Goal: Find contact information: Find contact information

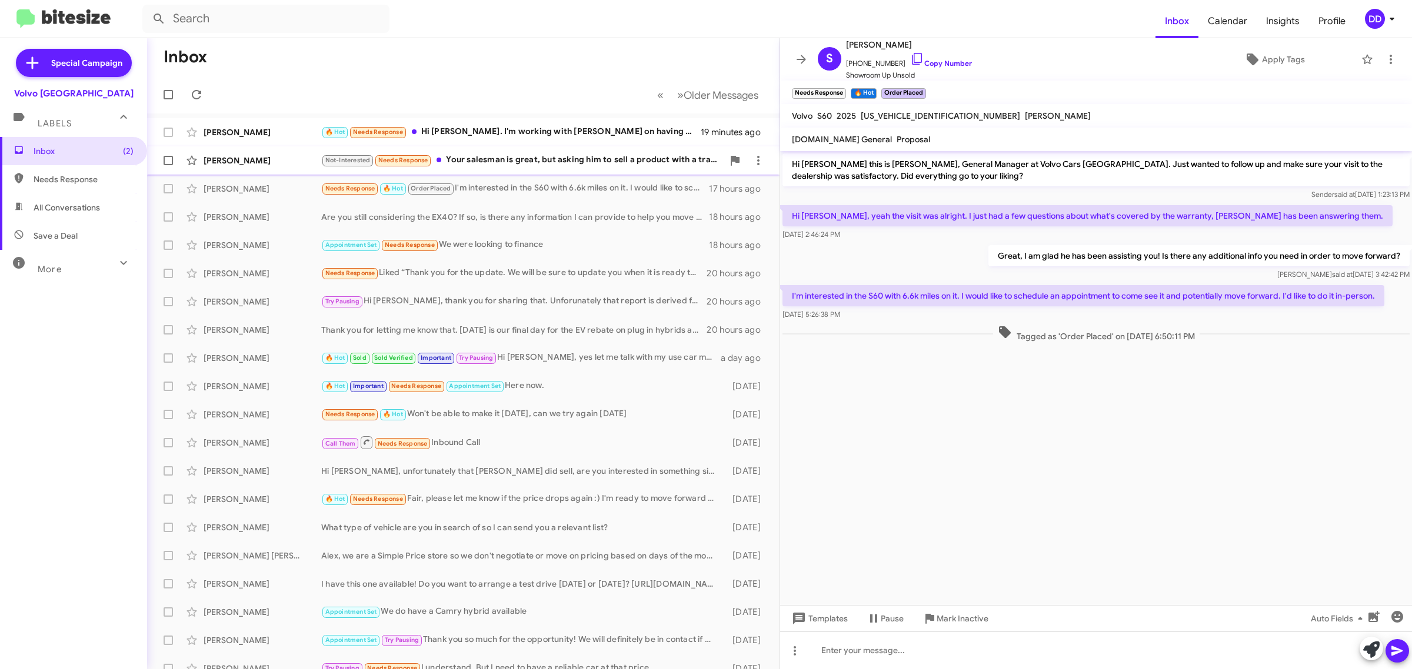
click at [519, 156] on div "Not-Interested Needs Response Your salesman is great, but asking him to sell a …" at bounding box center [522, 161] width 402 height 14
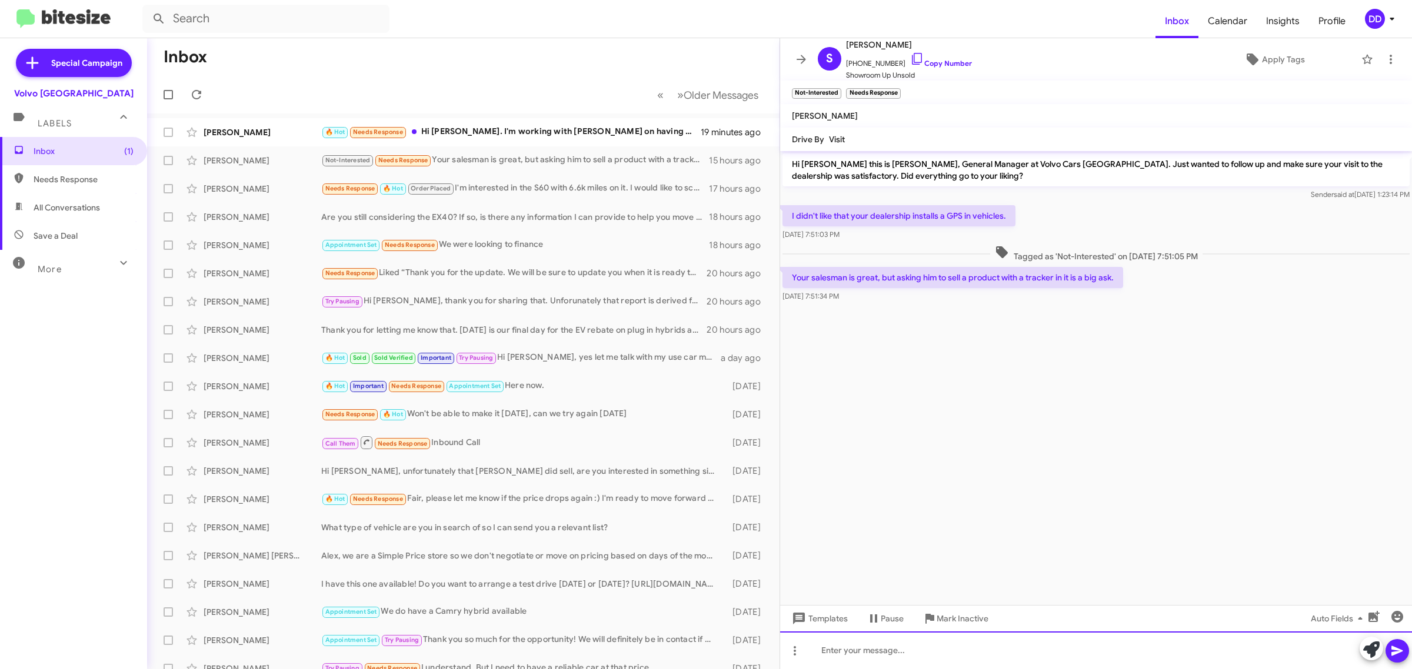
click at [971, 662] on div at bounding box center [1096, 651] width 632 height 38
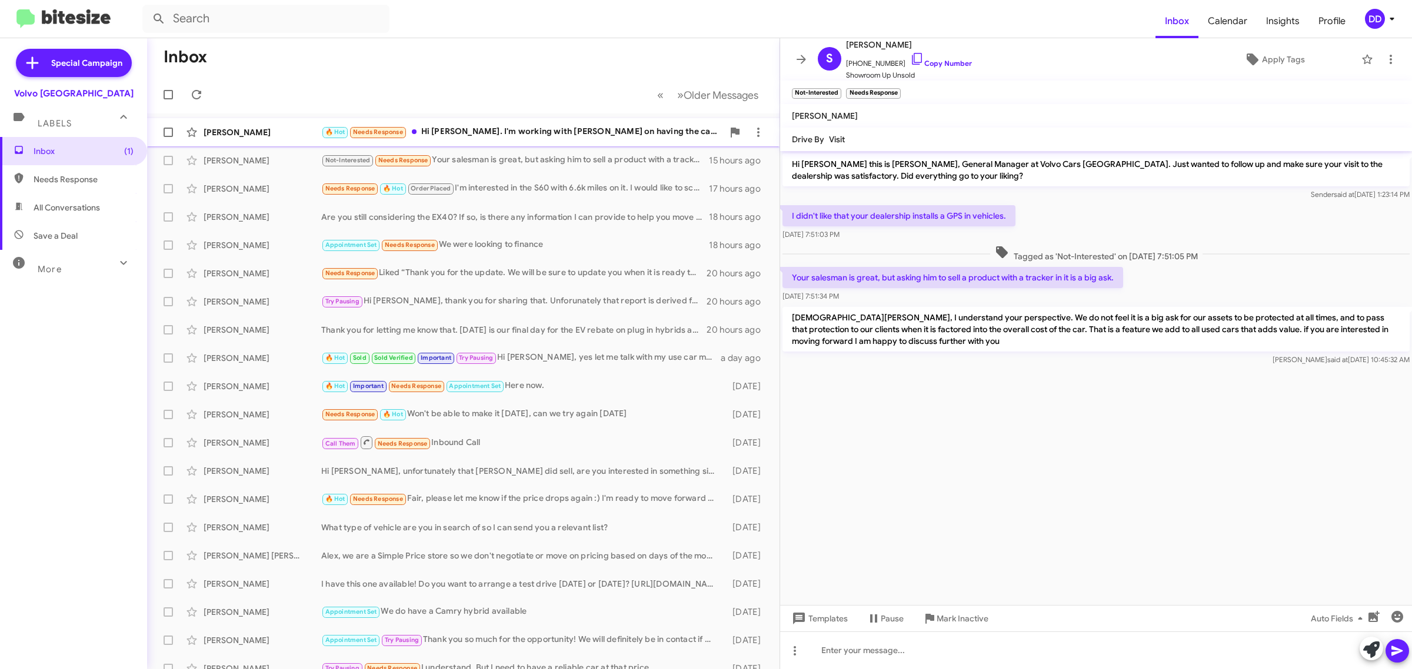
click at [492, 139] on div "🔥 Hot Needs Response Hi [PERSON_NAME]. I'm working with [PERSON_NAME] on having…" at bounding box center [522, 132] width 402 height 14
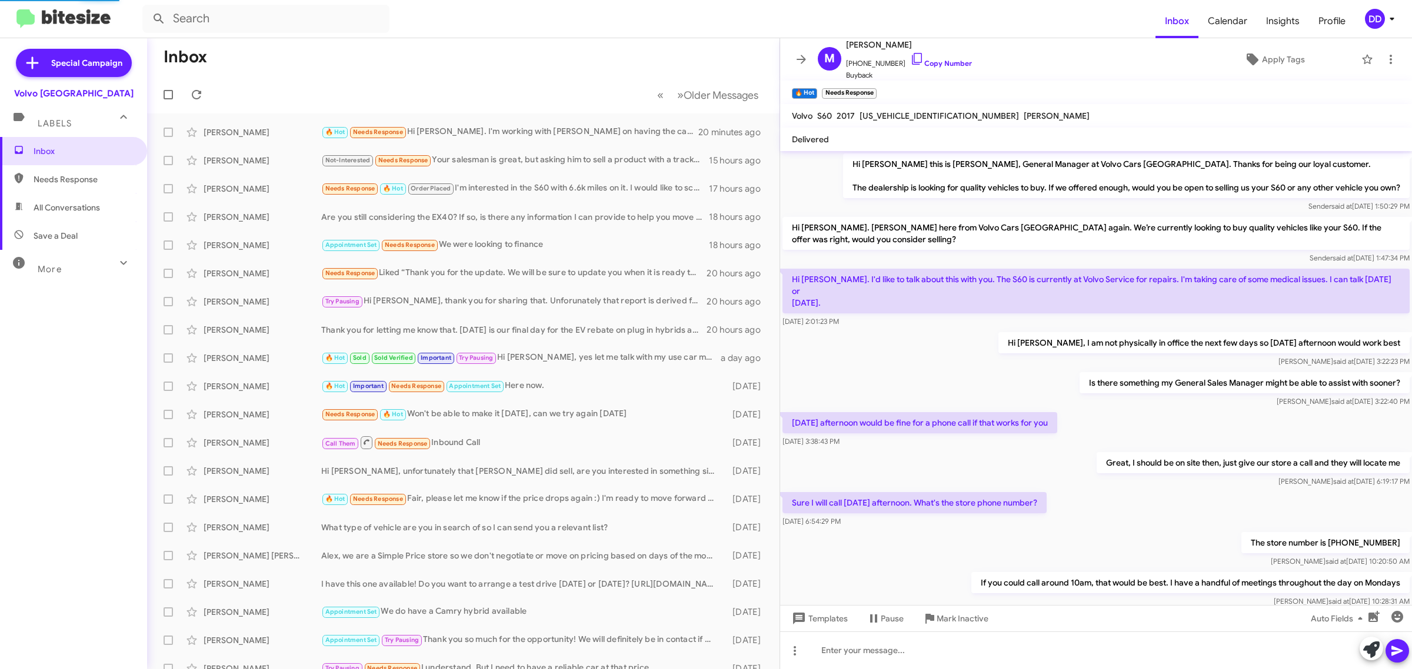
scroll to position [288, 0]
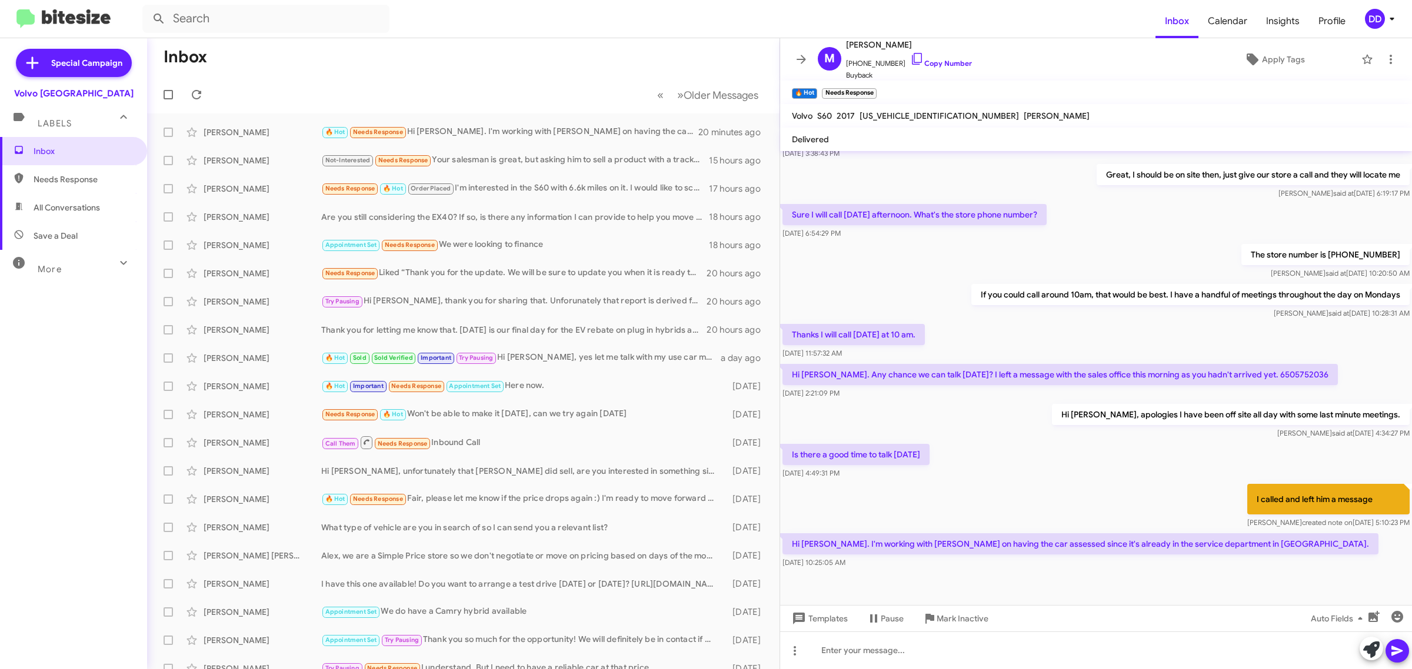
click at [1010, 448] on div "Is there a good time to talk [DATE] [DATE] 4:49:31 PM" at bounding box center [1096, 462] width 632 height 40
click at [1025, 649] on div at bounding box center [1096, 651] width 632 height 38
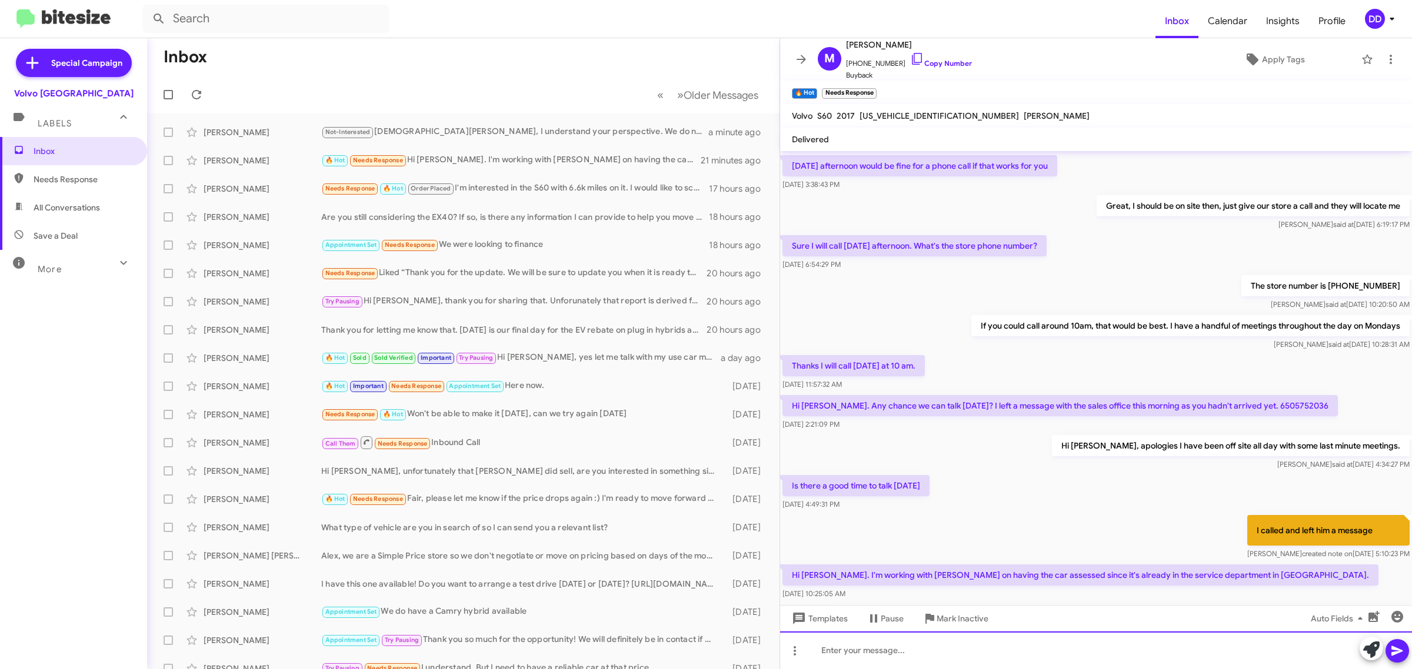
scroll to position [0, 0]
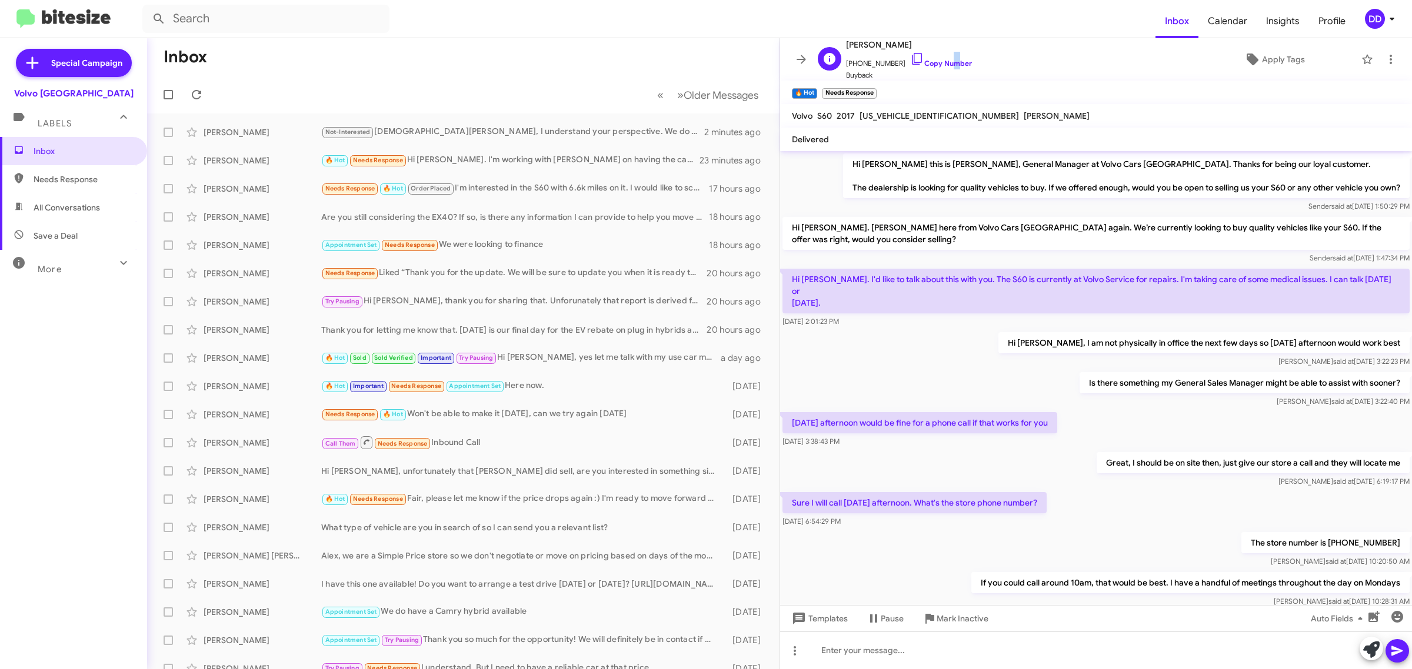
click at [941, 56] on span "[PHONE_NUMBER] Copy Number" at bounding box center [909, 61] width 126 height 18
click at [936, 63] on link "Copy Number" at bounding box center [941, 63] width 62 height 9
copy link "u"
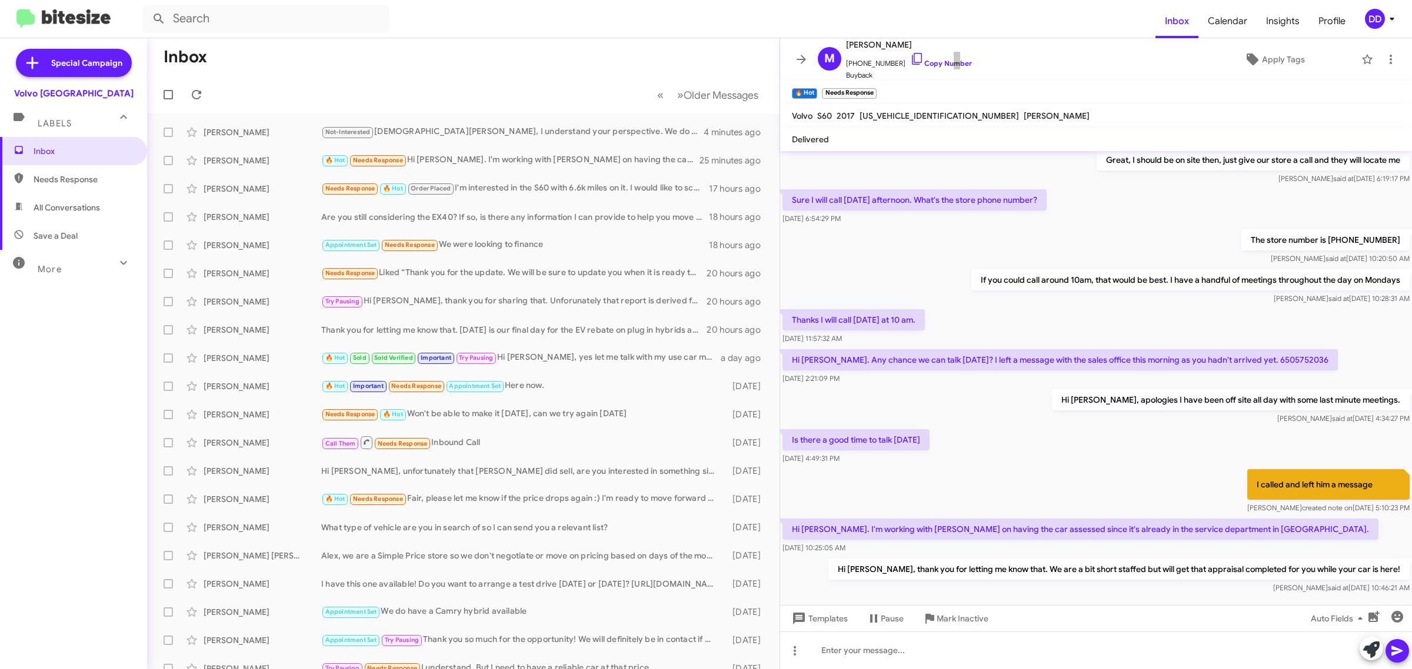
scroll to position [331, 0]
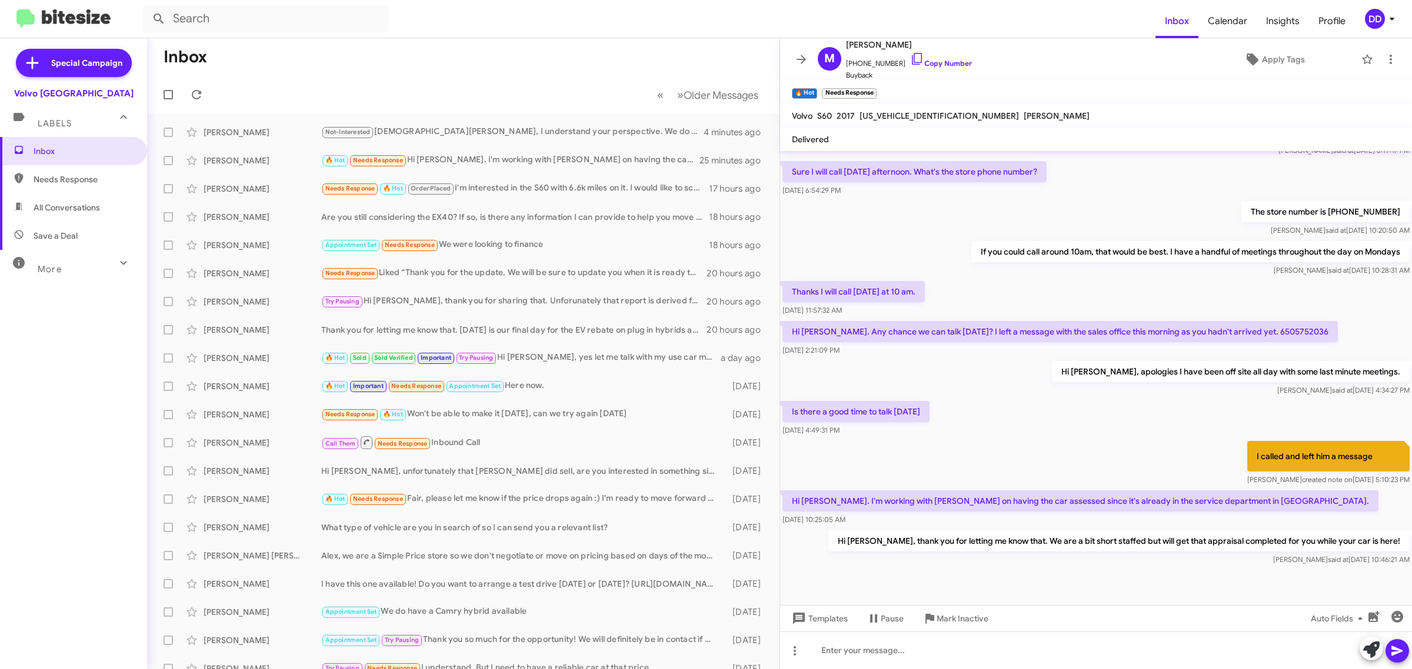
click at [418, 46] on mat-toolbar-row "Inbox" at bounding box center [463, 57] width 632 height 38
